Goal: Task Accomplishment & Management: Use online tool/utility

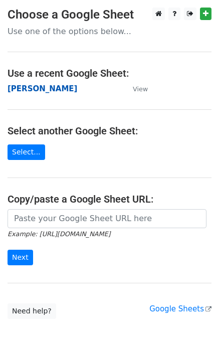
click at [14, 90] on strong "[PERSON_NAME]" at bounding box center [43, 88] width 70 height 9
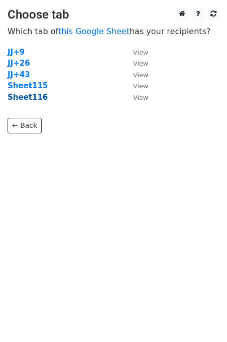
click at [32, 100] on strong "Sheet116" at bounding box center [28, 97] width 40 height 9
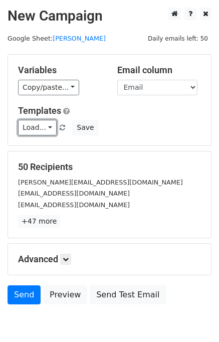
click at [32, 131] on link "Load..." at bounding box center [37, 128] width 39 height 16
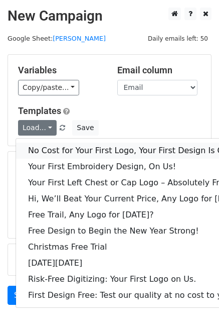
click at [65, 148] on link "No Cost for Your First Logo, Your First Design Is On Us!" at bounding box center [137, 151] width 242 height 16
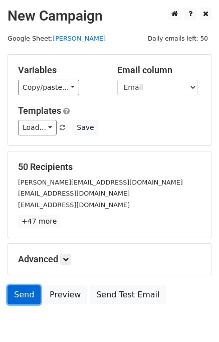
click at [30, 298] on link "Send" at bounding box center [24, 295] width 33 height 19
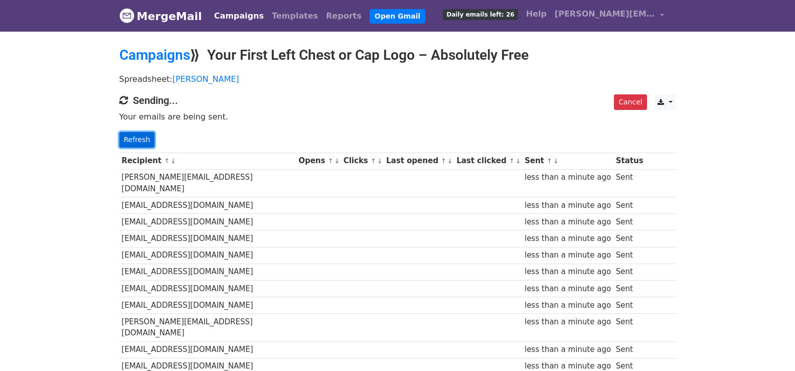
click at [127, 135] on link "Refresh" at bounding box center [137, 140] width 36 height 16
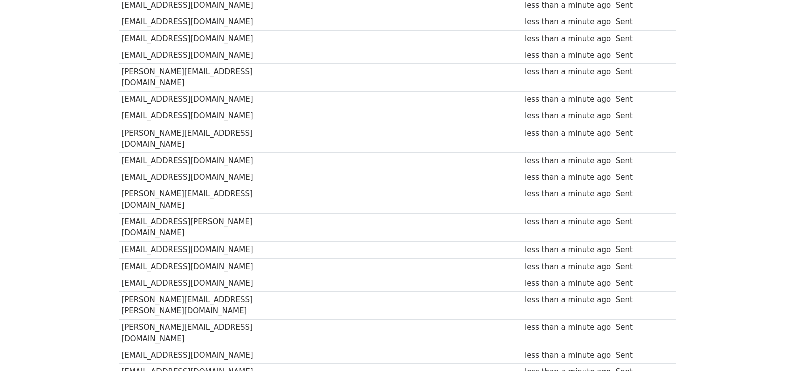
scroll to position [55, 0]
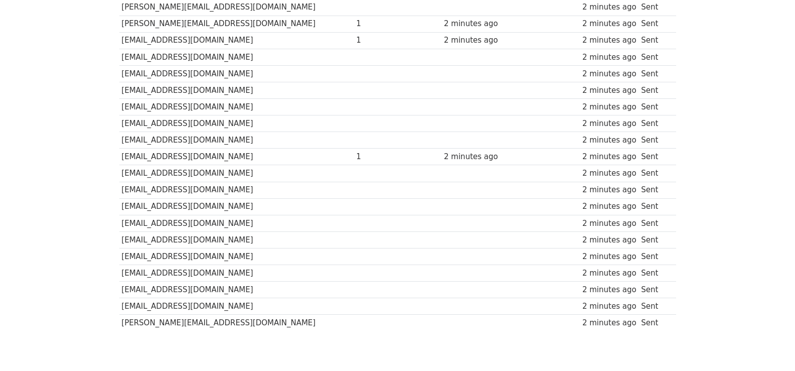
scroll to position [716, 0]
